Goal: Task Accomplishment & Management: Manage account settings

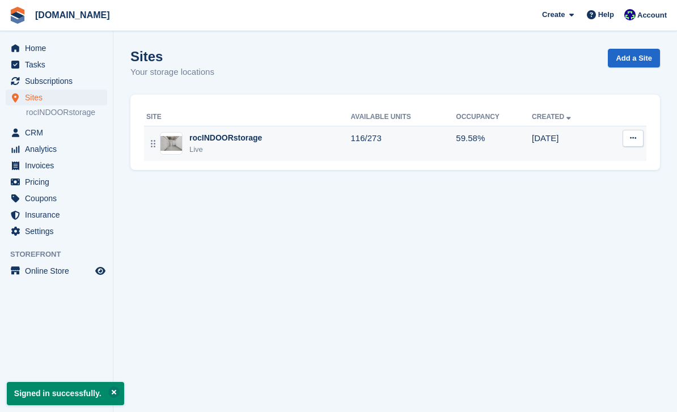
click at [357, 134] on td "116/273" at bounding box center [404, 143] width 106 height 35
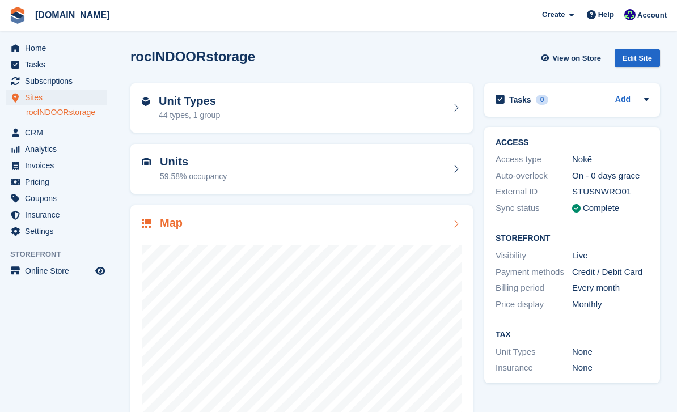
click at [381, 231] on div at bounding box center [302, 344] width 320 height 227
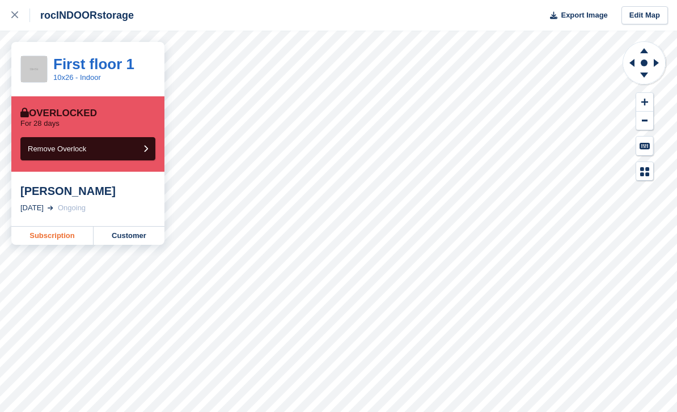
click at [50, 239] on link "Subscription" at bounding box center [52, 236] width 82 height 18
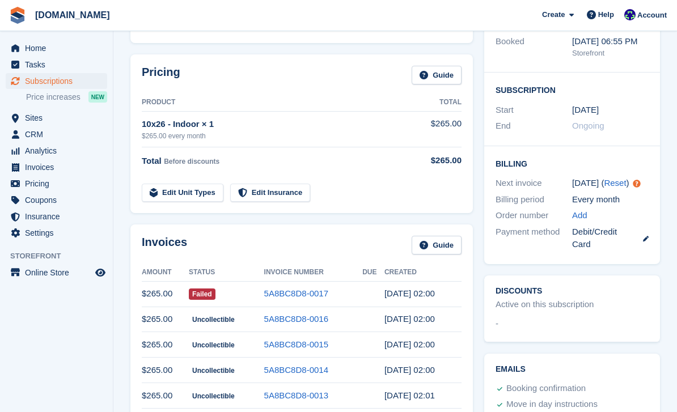
scroll to position [192, 0]
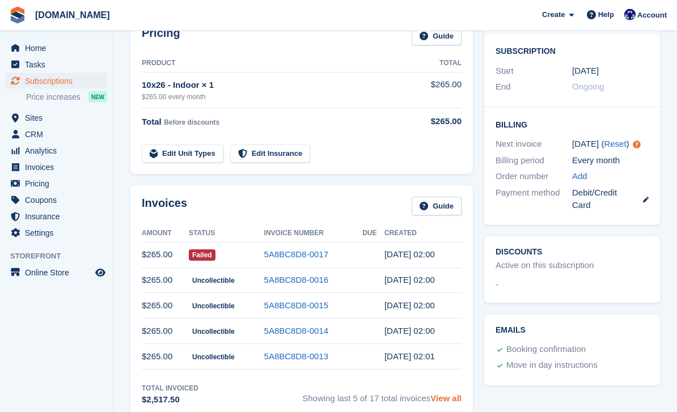
click at [445, 398] on link "View all" at bounding box center [446, 399] width 31 height 10
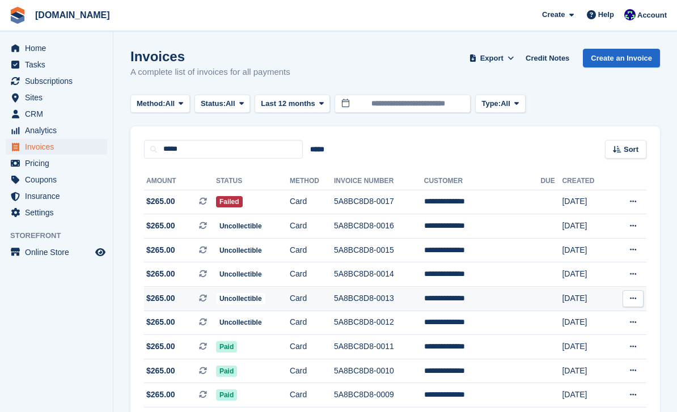
click at [251, 300] on span "Uncollectible" at bounding box center [240, 298] width 49 height 11
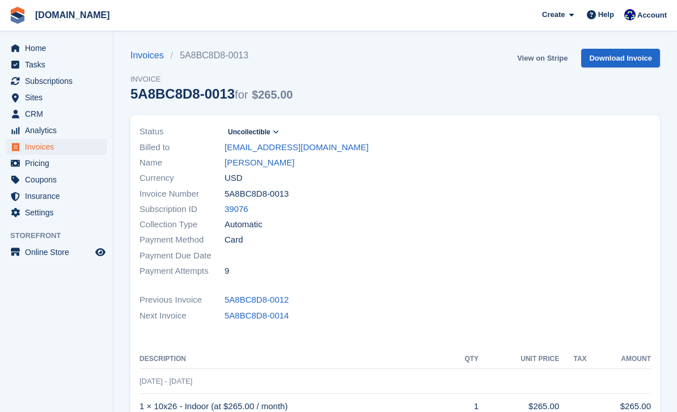
click at [554, 60] on link "View on Stripe" at bounding box center [543, 58] width 60 height 19
click at [259, 164] on link "[PERSON_NAME]" at bounding box center [260, 163] width 70 height 13
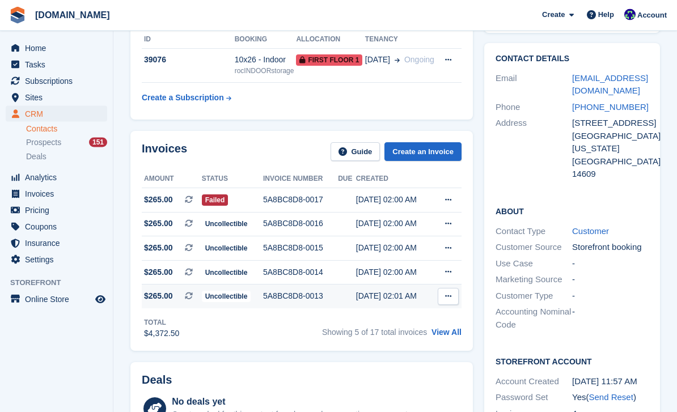
scroll to position [99, 0]
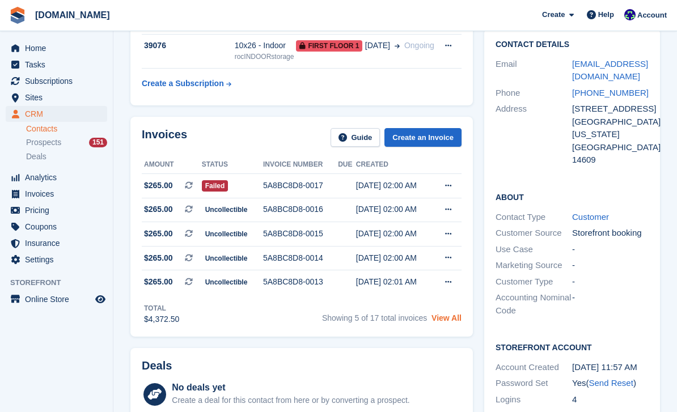
click at [457, 320] on link "View All" at bounding box center [447, 318] width 30 height 9
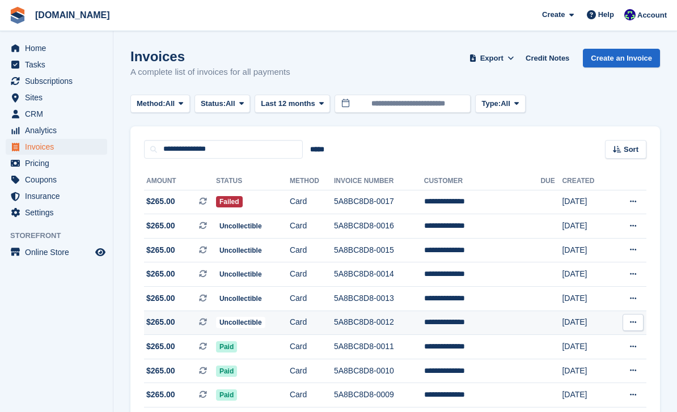
click at [385, 319] on td "5A8BC8D8-0012" at bounding box center [379, 323] width 90 height 24
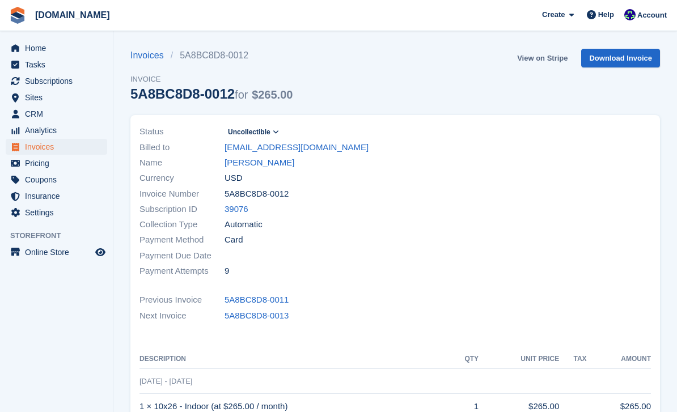
click at [532, 64] on link "View on Stripe" at bounding box center [543, 58] width 60 height 19
click at [266, 166] on link "[PERSON_NAME]" at bounding box center [260, 163] width 70 height 13
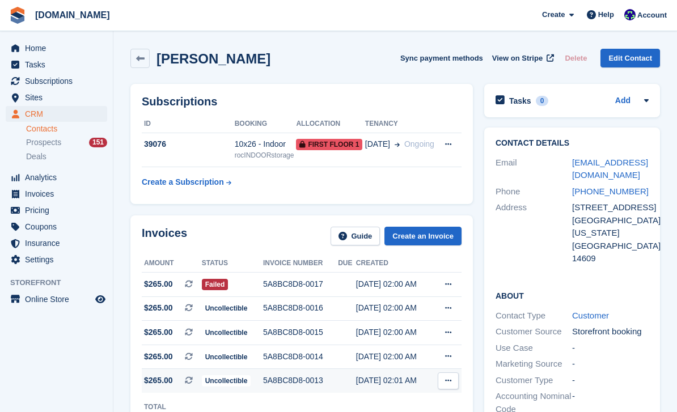
click at [277, 384] on div "5A8BC8D8-0013" at bounding box center [300, 381] width 75 height 12
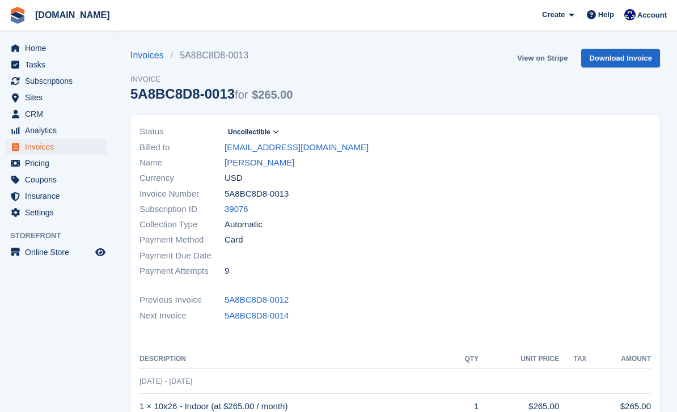
click at [548, 60] on link "View on Stripe" at bounding box center [543, 58] width 60 height 19
click at [262, 165] on link "[PERSON_NAME]" at bounding box center [260, 163] width 70 height 13
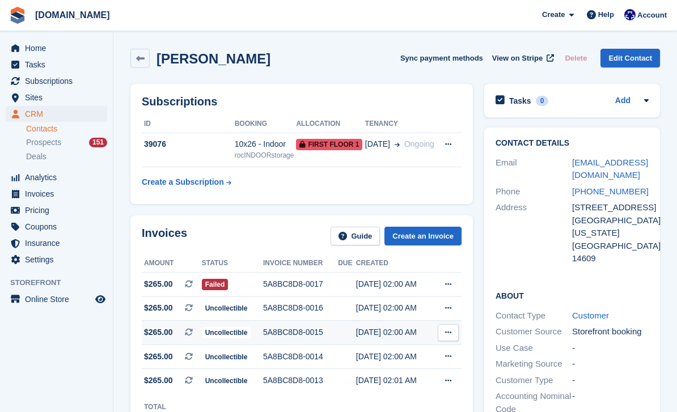
click at [305, 336] on div "5A8BC8D8-0015" at bounding box center [300, 333] width 75 height 12
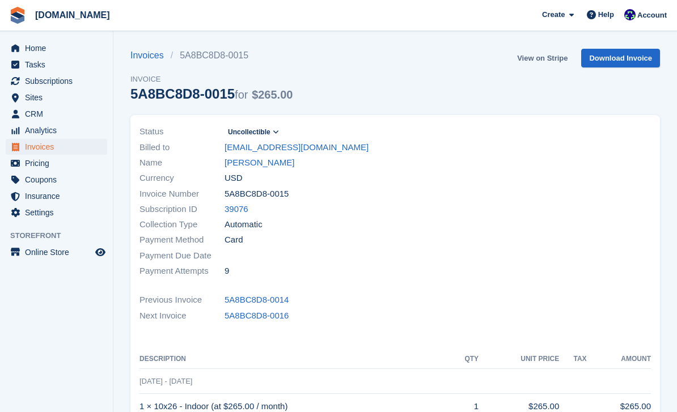
click at [553, 57] on link "View on Stripe" at bounding box center [543, 58] width 60 height 19
click at [264, 165] on link "[PERSON_NAME]" at bounding box center [260, 163] width 70 height 13
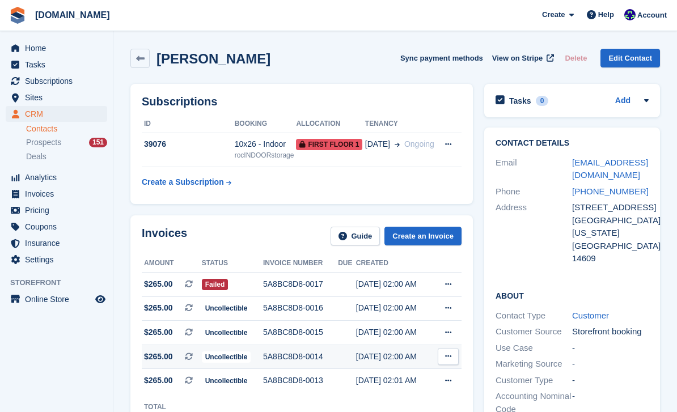
click at [307, 357] on div "5A8BC8D8-0014" at bounding box center [300, 357] width 75 height 12
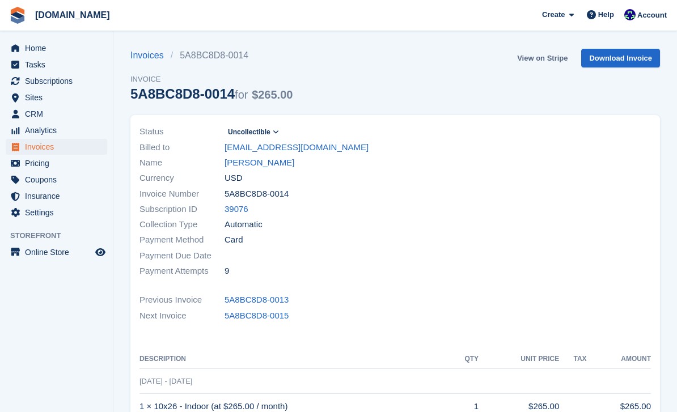
click at [545, 58] on link "View on Stripe" at bounding box center [543, 58] width 60 height 19
click at [255, 165] on link "[PERSON_NAME]" at bounding box center [260, 163] width 70 height 13
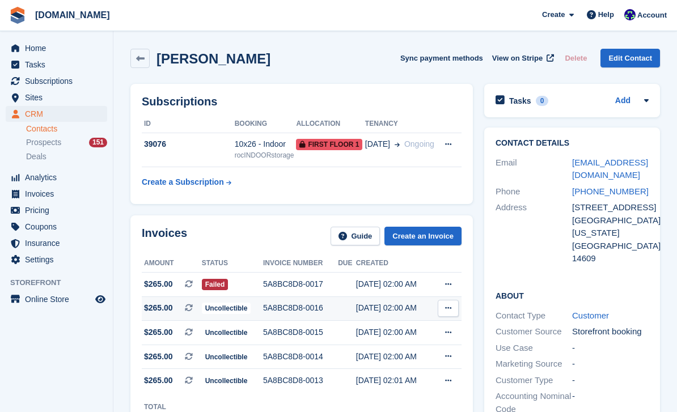
click at [293, 311] on div "5A8BC8D8-0016" at bounding box center [300, 308] width 75 height 12
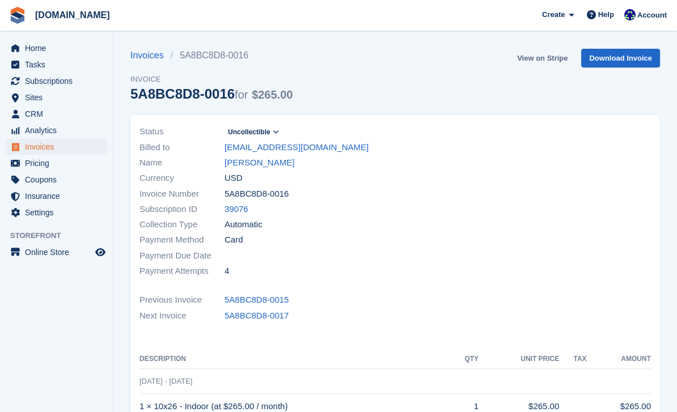
click at [545, 60] on link "View on Stripe" at bounding box center [543, 58] width 60 height 19
click at [268, 165] on link "[PERSON_NAME]" at bounding box center [260, 163] width 70 height 13
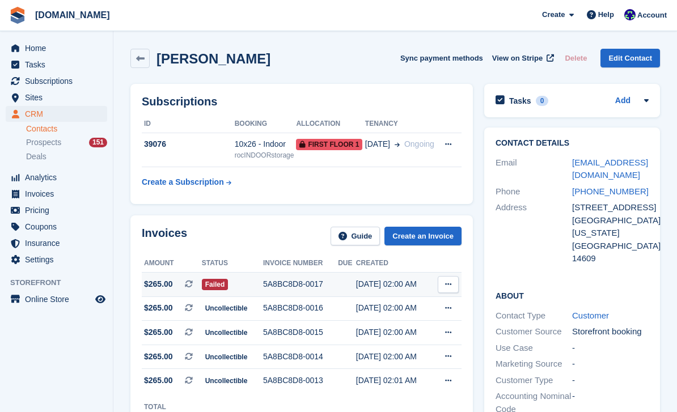
click at [306, 285] on div "5A8BC8D8-0017" at bounding box center [300, 285] width 75 height 12
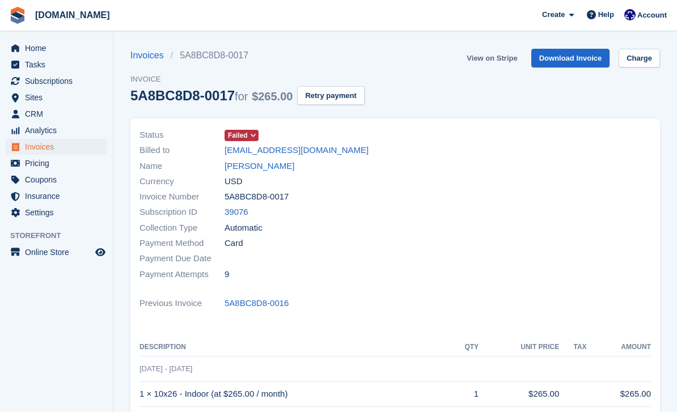
click at [489, 63] on link "View on Stripe" at bounding box center [492, 58] width 60 height 19
